Goal: Check status: Check status

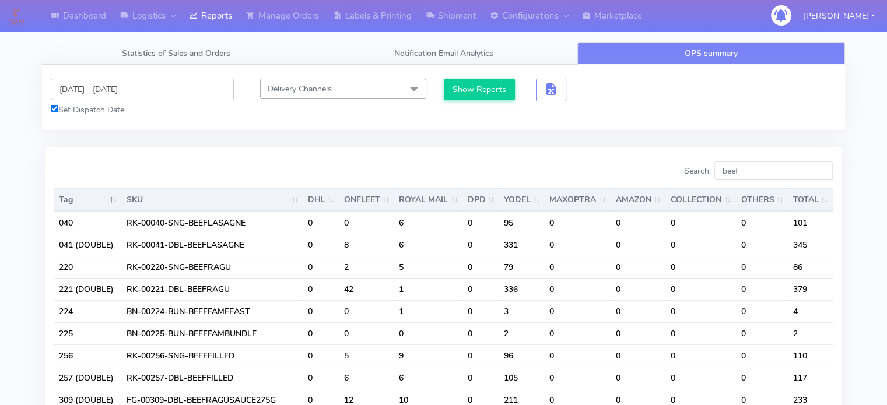
click at [180, 88] on input "[DATE] - [DATE]" at bounding box center [142, 90] width 183 height 22
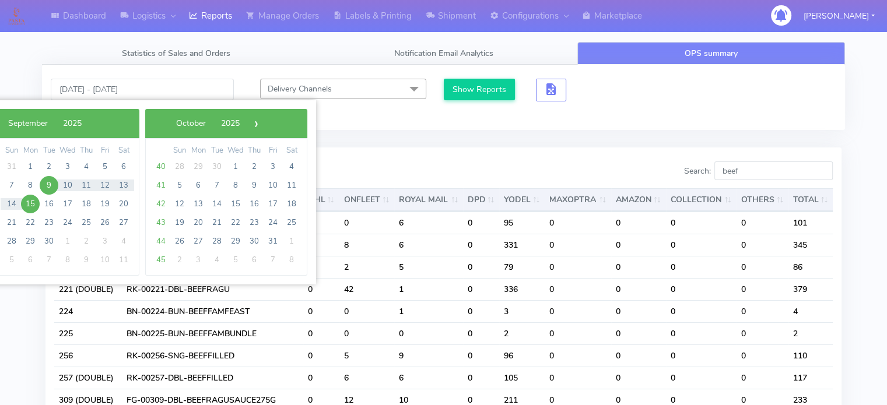
click at [30, 205] on span "15" at bounding box center [30, 204] width 19 height 19
click at [107, 205] on span "19" at bounding box center [105, 204] width 19 height 19
type input "[DATE] - [DATE]"
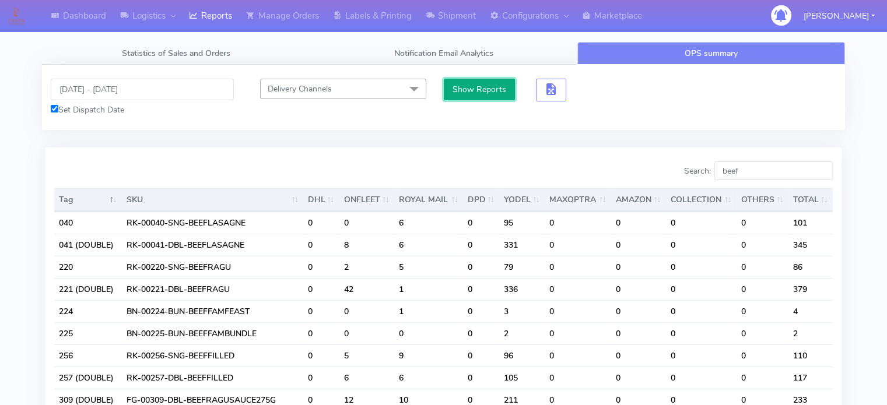
click at [490, 80] on button "Show Reports" at bounding box center [480, 90] width 72 height 22
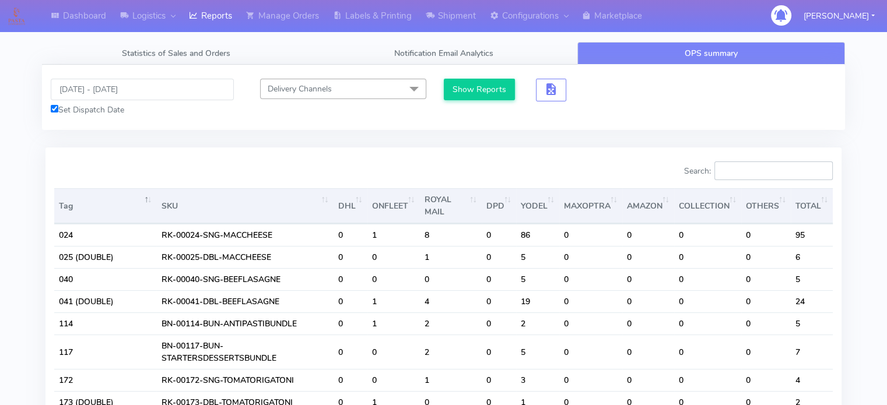
click at [751, 170] on input "Search:" at bounding box center [773, 170] width 118 height 19
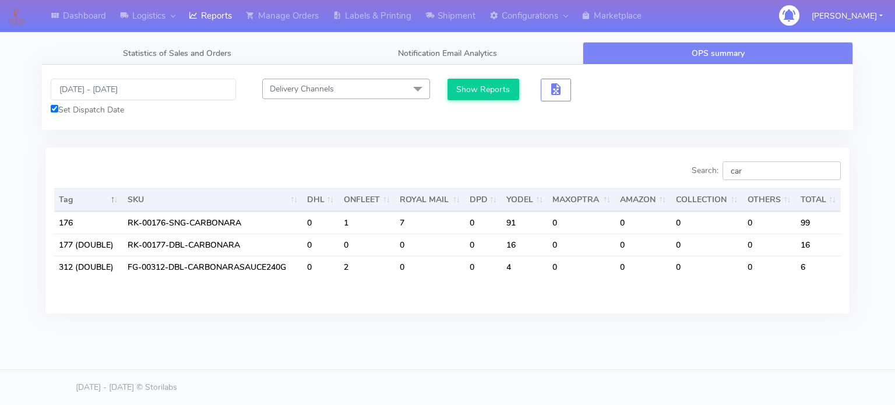
click at [711, 175] on label "Search: car" at bounding box center [766, 170] width 149 height 19
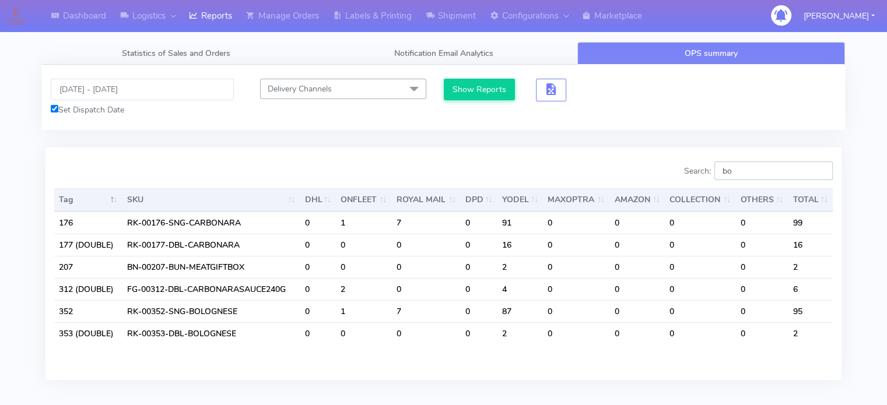
type input "bol"
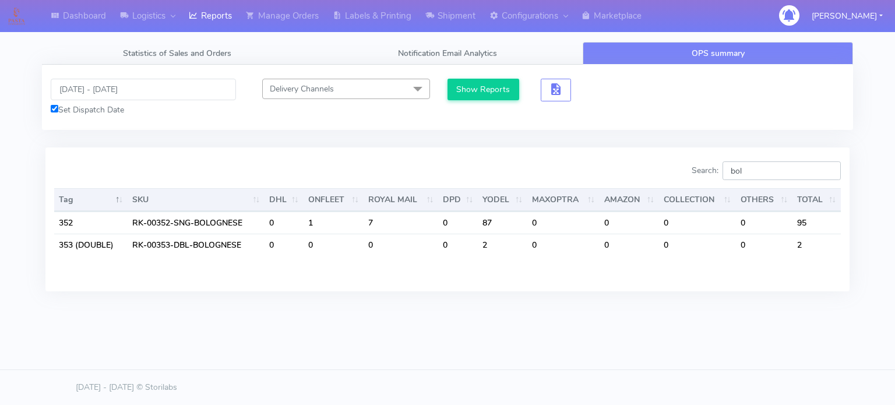
click at [828, 170] on input "bol" at bounding box center [782, 170] width 118 height 19
